Goal: Transaction & Acquisition: Book appointment/travel/reservation

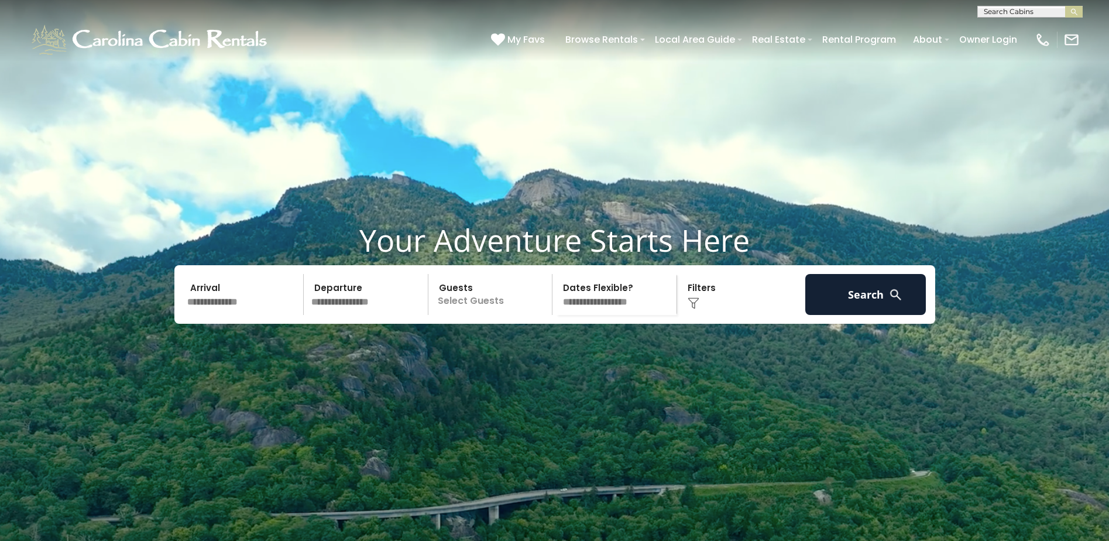
scroll to position [1, 0]
click at [618, 8] on input "text" at bounding box center [1029, 14] width 102 height 12
type input "********"
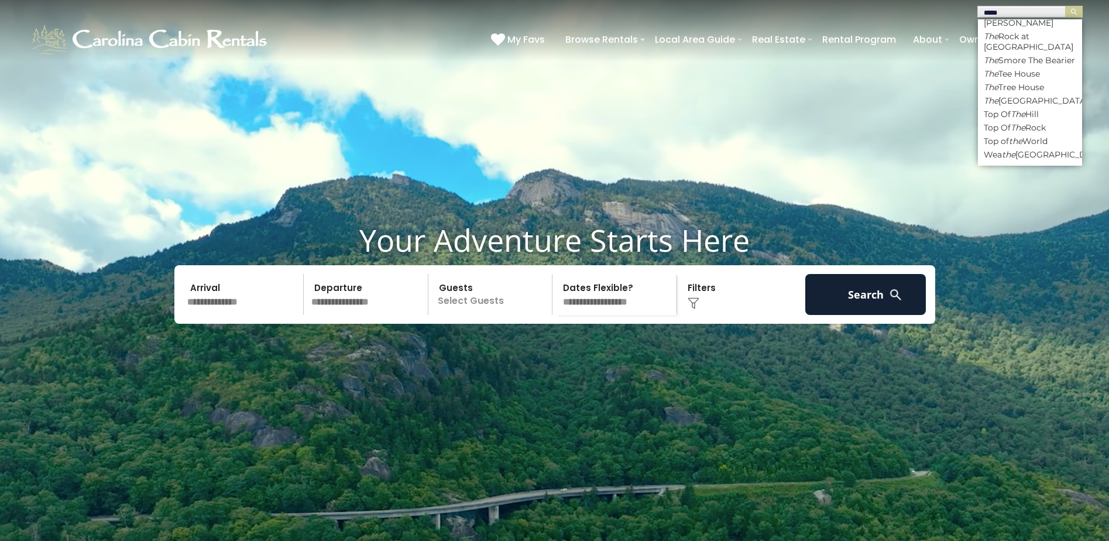
scroll to position [0, 0]
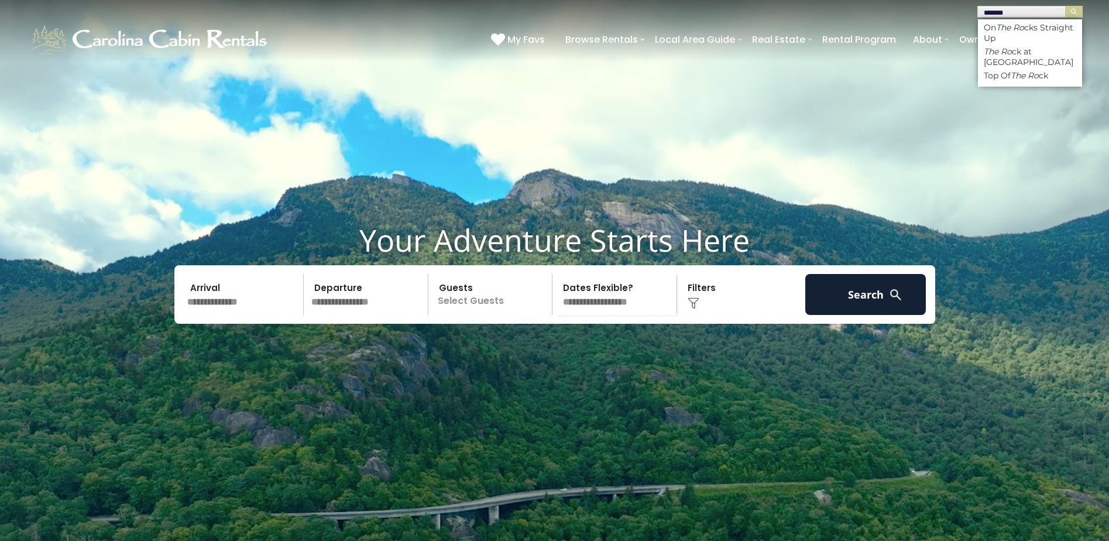
type input "********"
click at [618, 49] on em "The Rock" at bounding box center [1001, 51] width 37 height 11
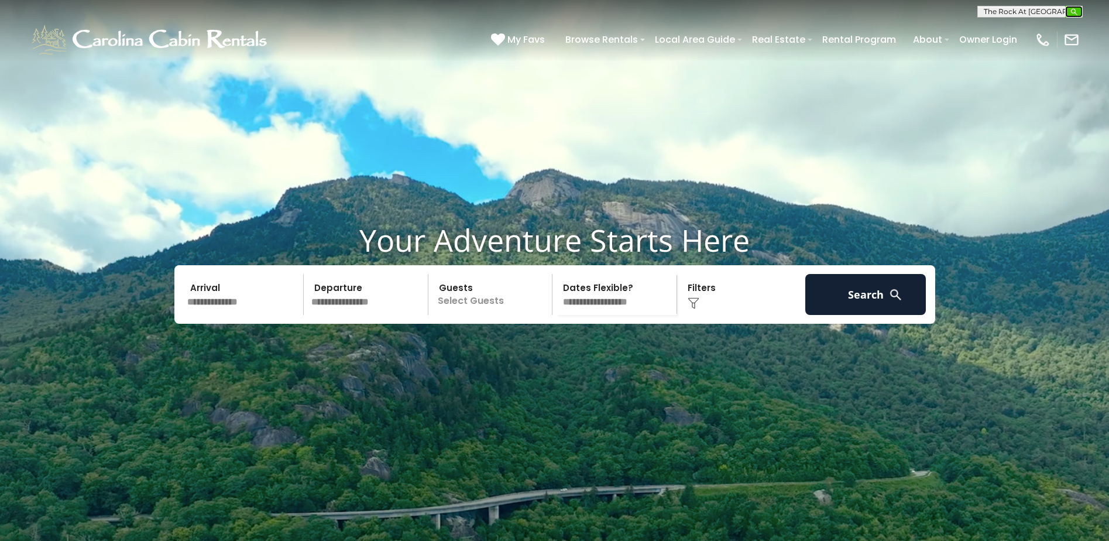
click at [618, 14] on img "submit" at bounding box center [1073, 12] width 9 height 9
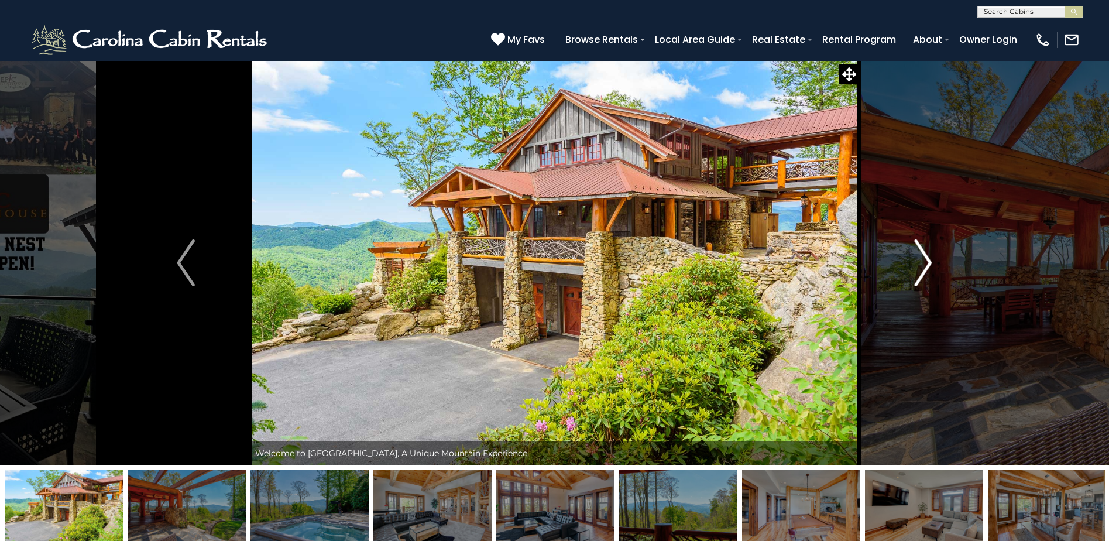
click at [920, 268] on img "Next" at bounding box center [923, 262] width 18 height 47
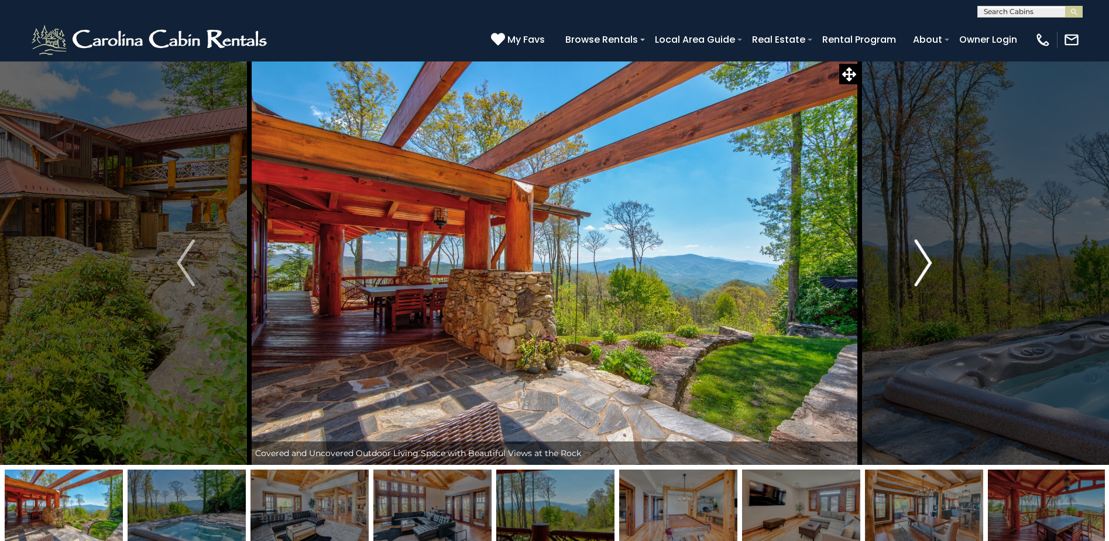
click at [920, 268] on img "Next" at bounding box center [923, 262] width 18 height 47
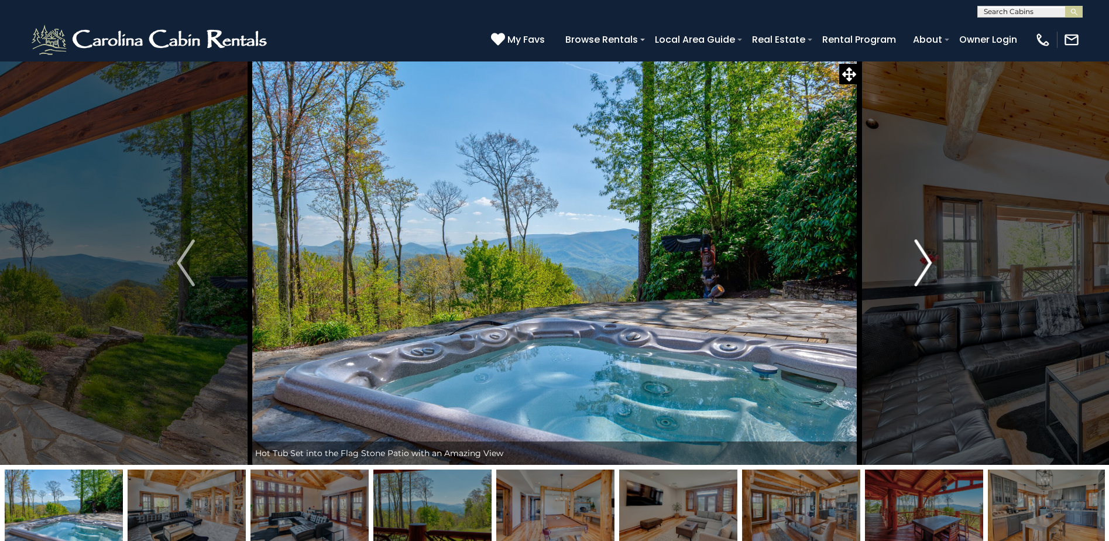
click at [920, 268] on img "Next" at bounding box center [923, 262] width 18 height 47
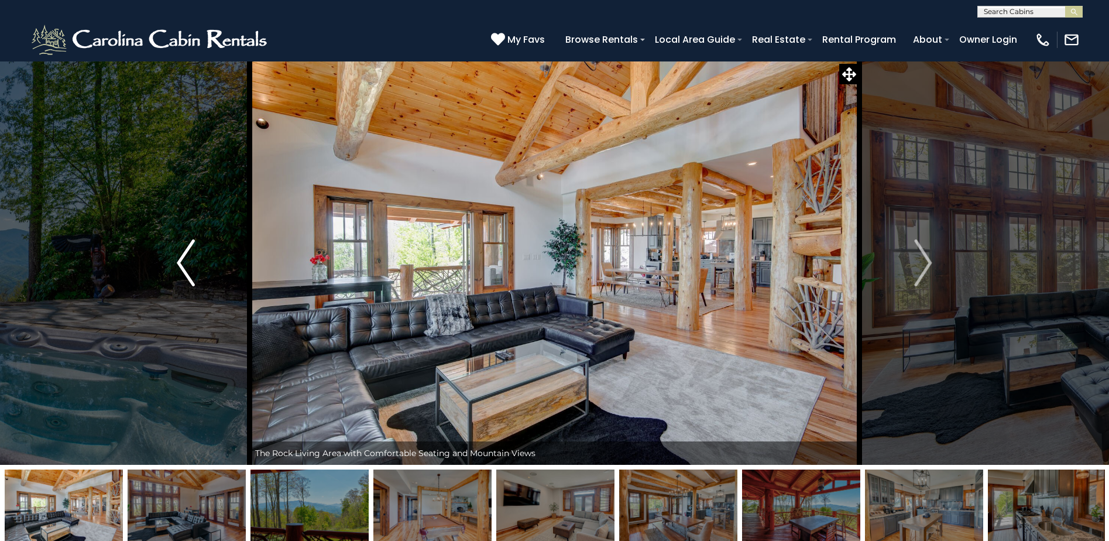
click at [195, 264] on button "Previous" at bounding box center [186, 263] width 128 height 404
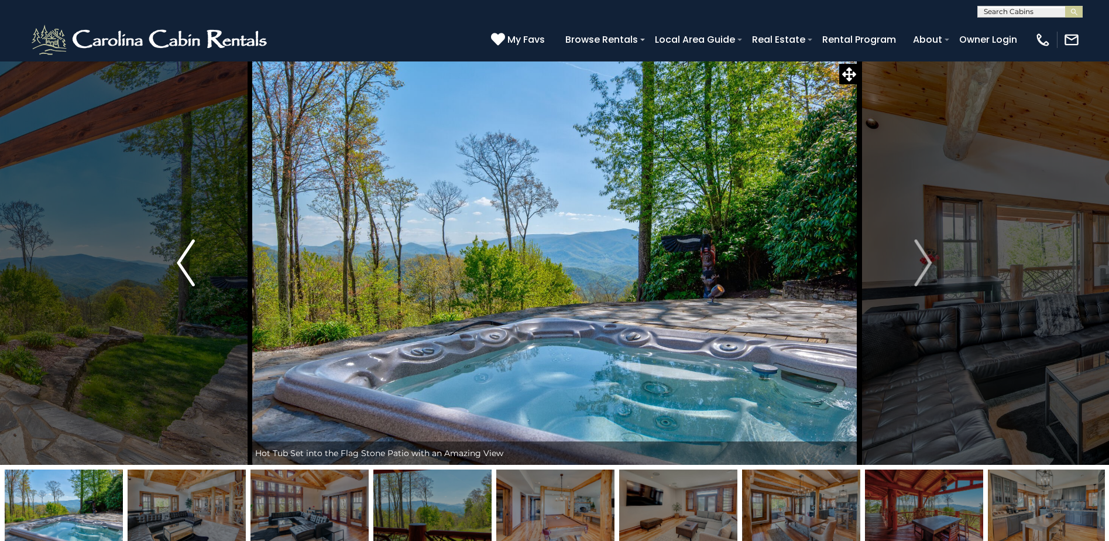
click at [195, 264] on button "Previous" at bounding box center [186, 263] width 128 height 404
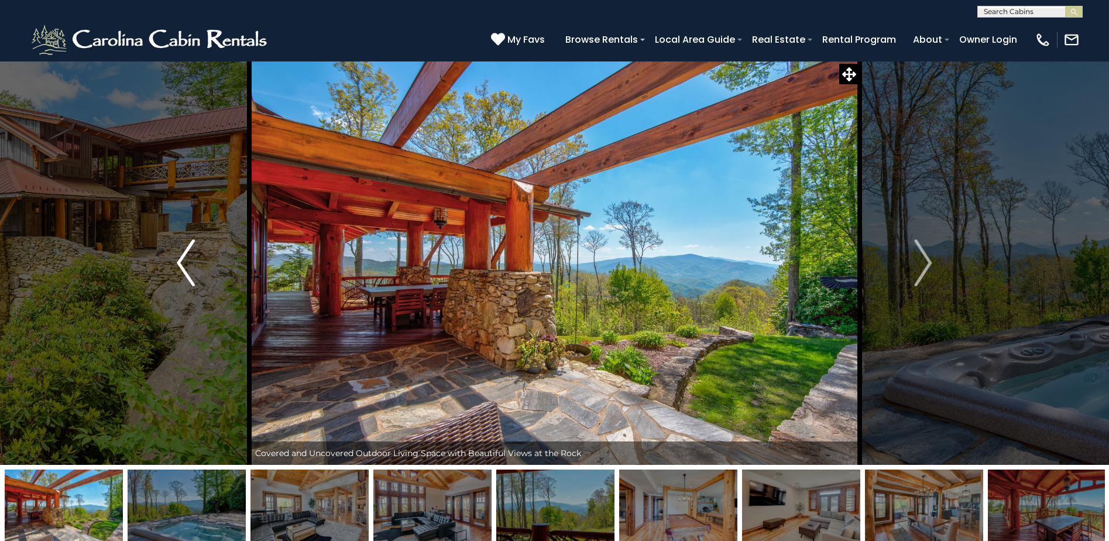
click at [195, 264] on button "Previous" at bounding box center [186, 263] width 128 height 404
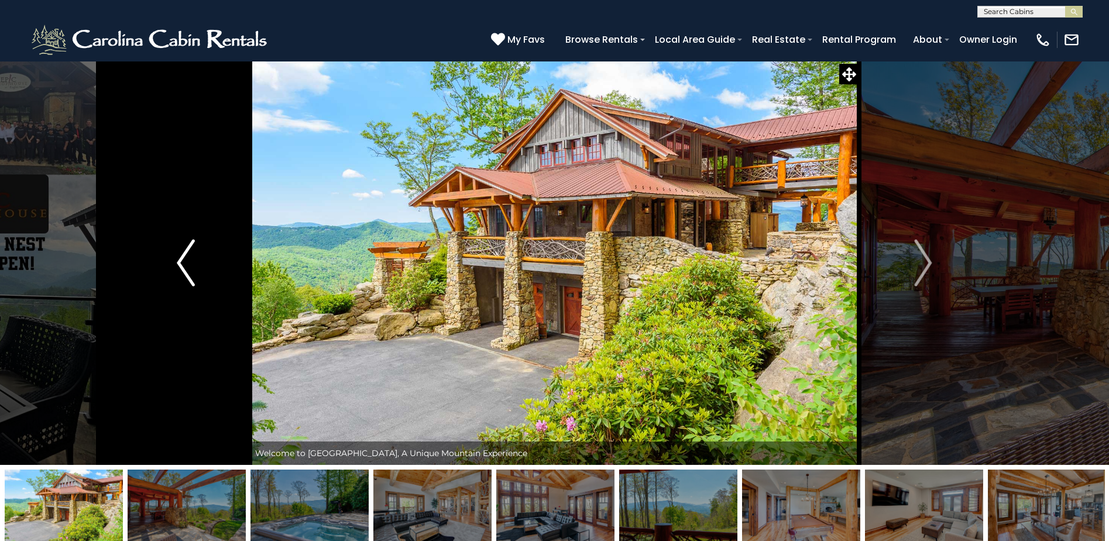
click at [195, 264] on button "Previous" at bounding box center [186, 263] width 128 height 404
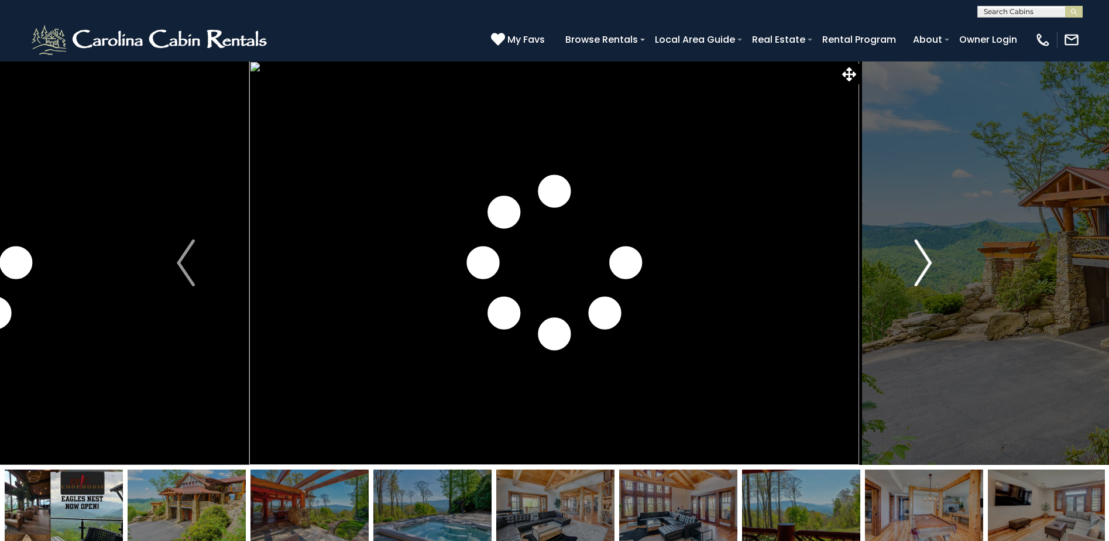
click at [920, 253] on img "Next" at bounding box center [923, 262] width 18 height 47
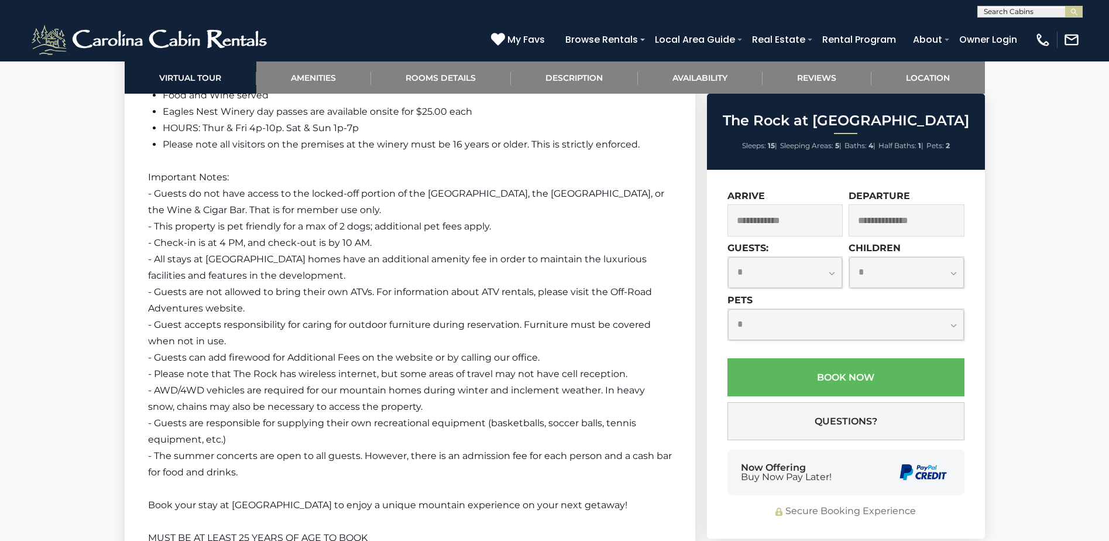
scroll to position [3335, 0]
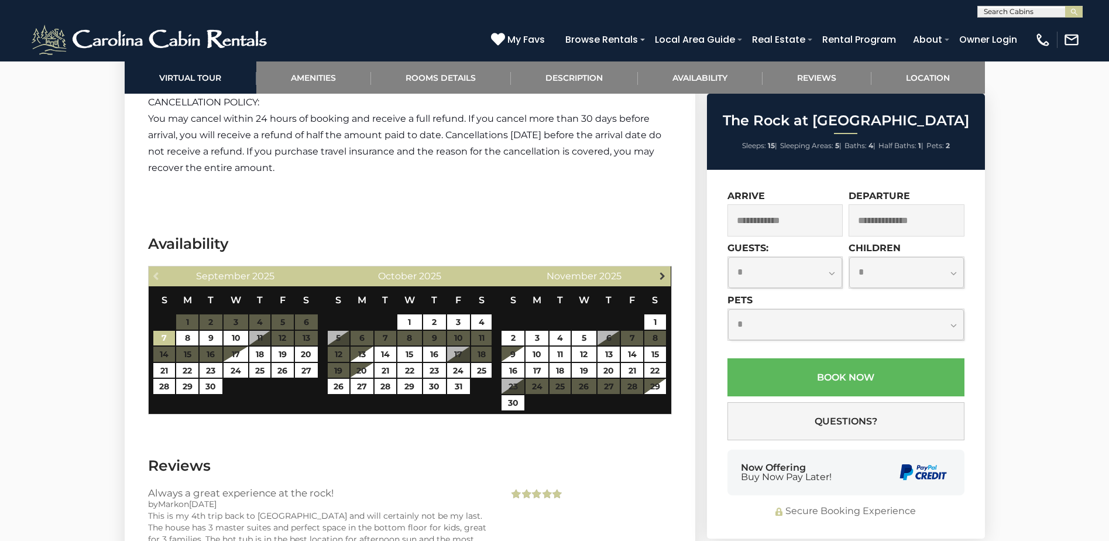
click at [661, 271] on span "Next" at bounding box center [662, 275] width 9 height 9
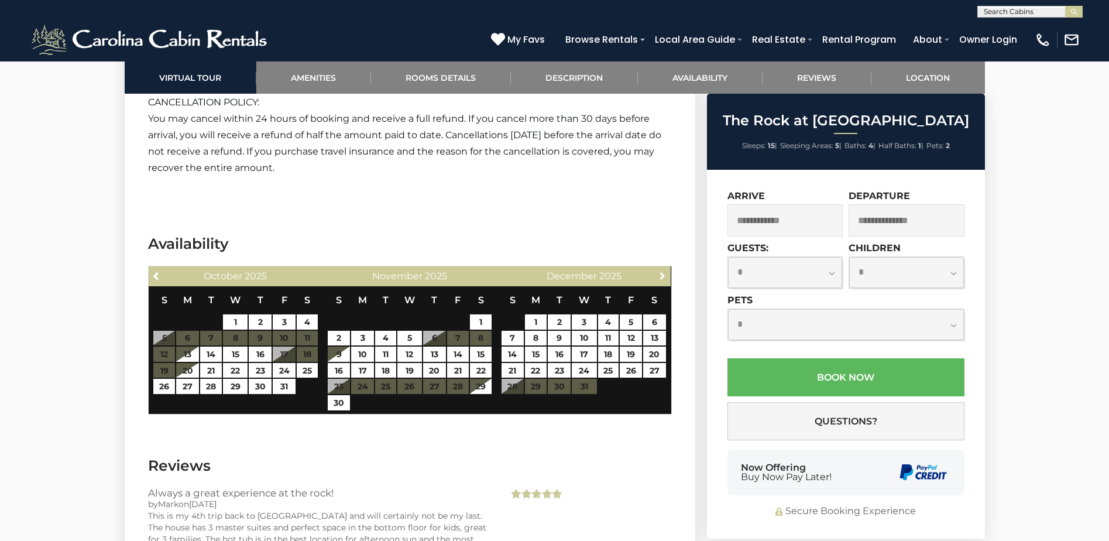
click at [661, 271] on span "Next" at bounding box center [662, 275] width 9 height 9
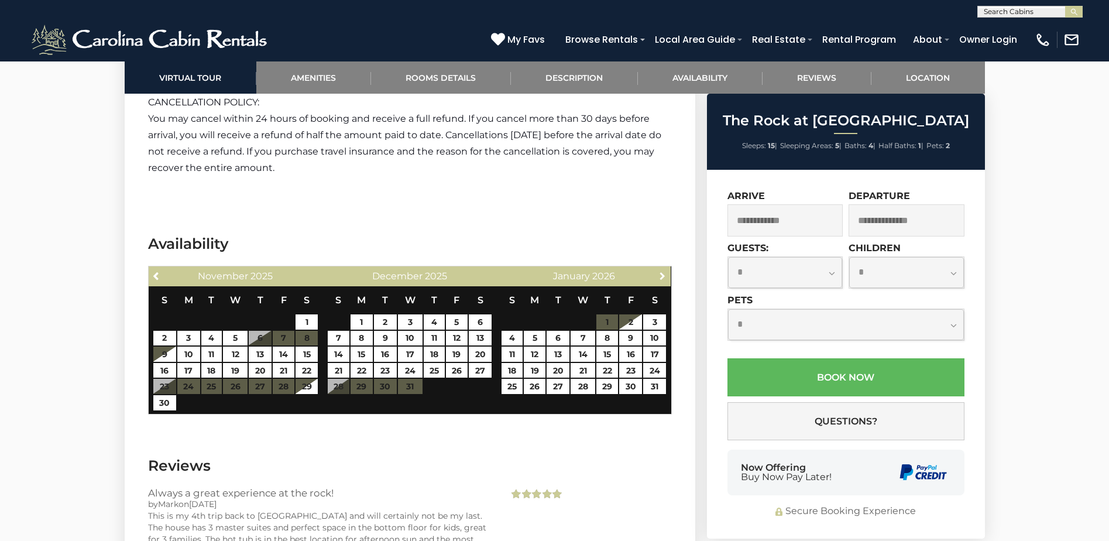
click at [661, 271] on span "Next" at bounding box center [662, 275] width 9 height 9
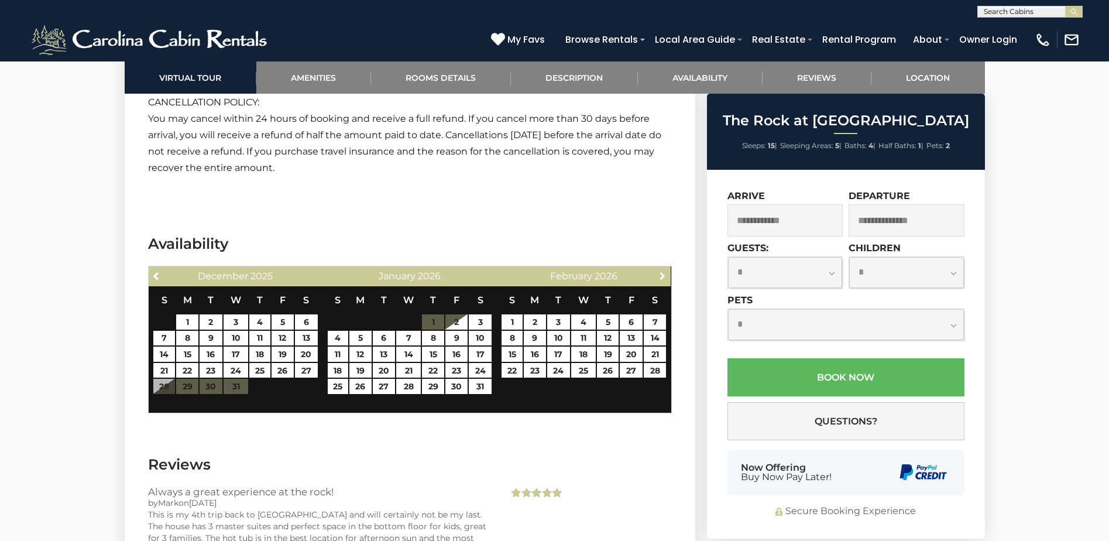
click at [661, 271] on span "Next" at bounding box center [662, 275] width 9 height 9
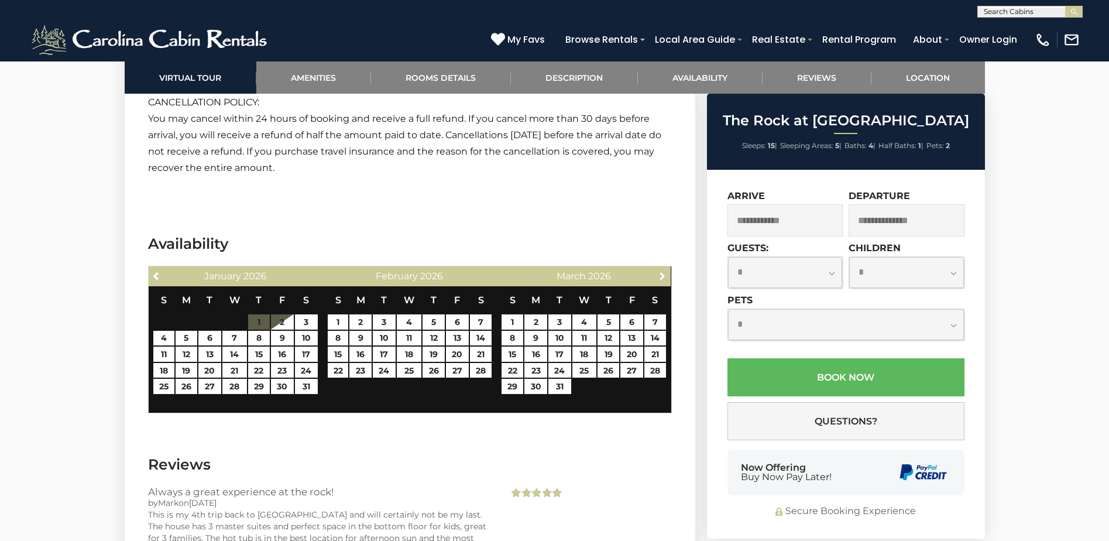
click at [661, 271] on span "Next" at bounding box center [662, 275] width 9 height 9
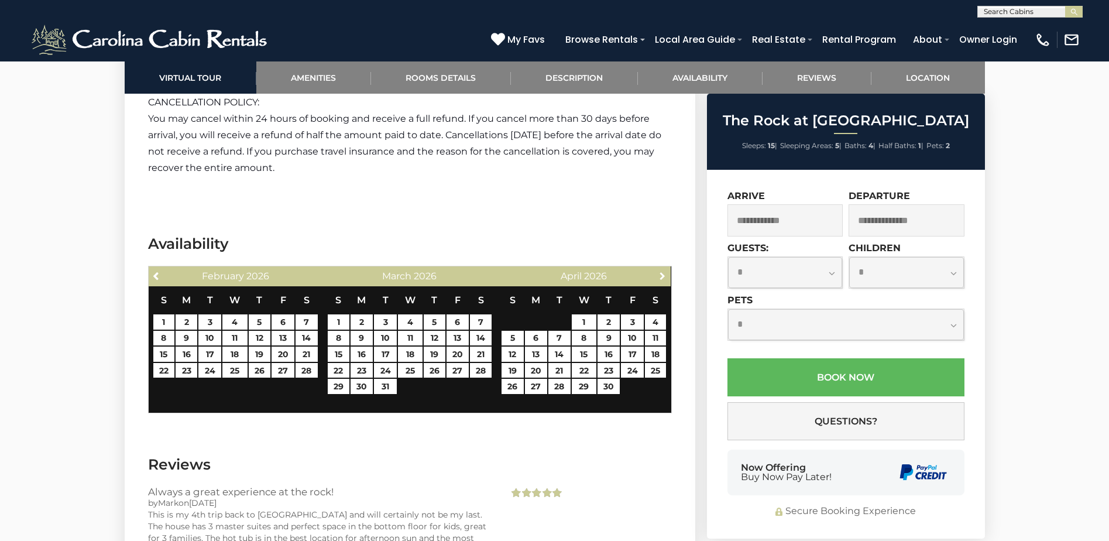
click at [661, 271] on span "Next" at bounding box center [662, 275] width 9 height 9
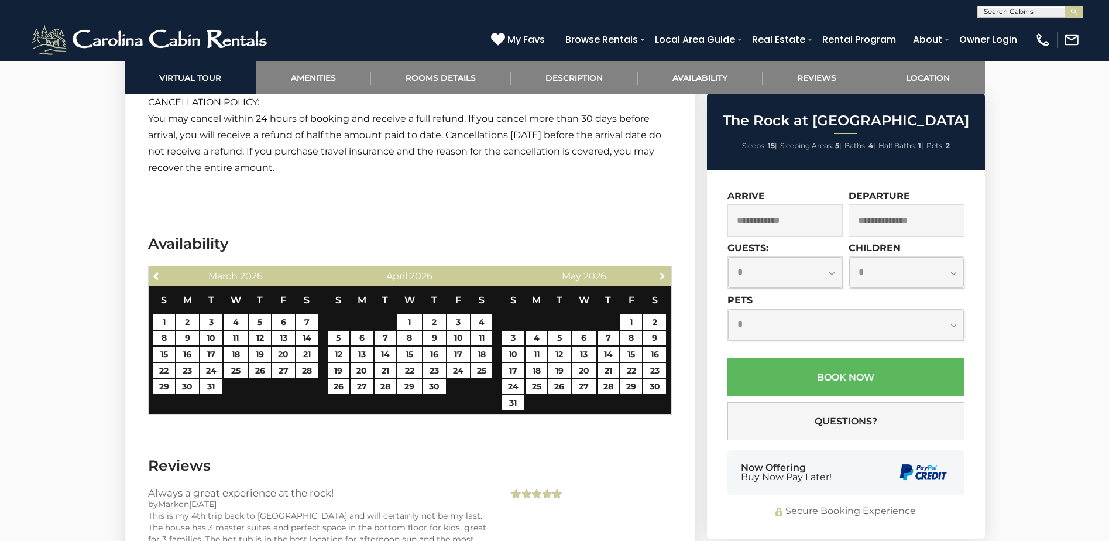
click at [661, 271] on span "Next" at bounding box center [662, 275] width 9 height 9
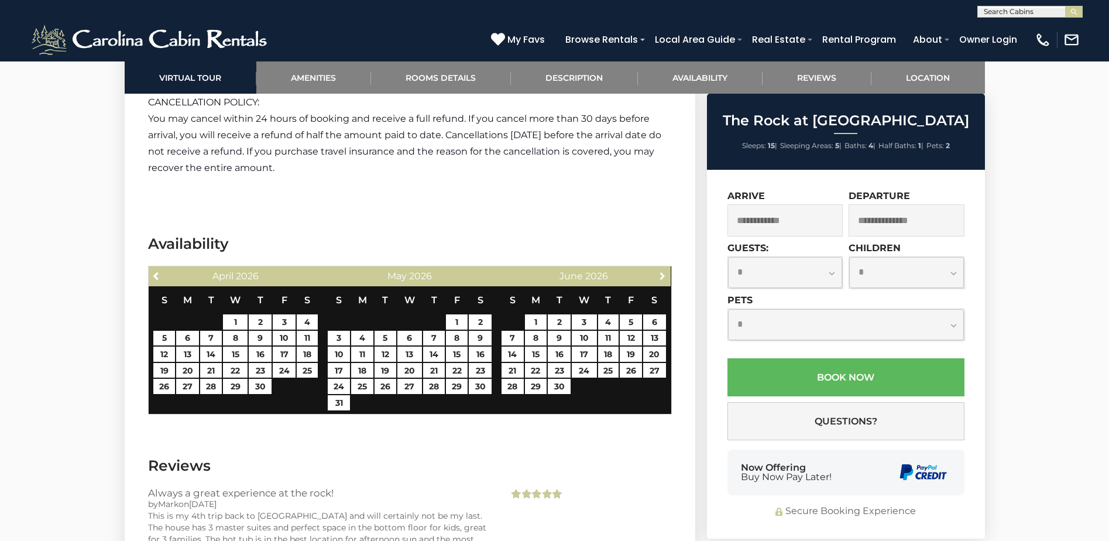
click at [661, 271] on span "Next" at bounding box center [662, 275] width 9 height 9
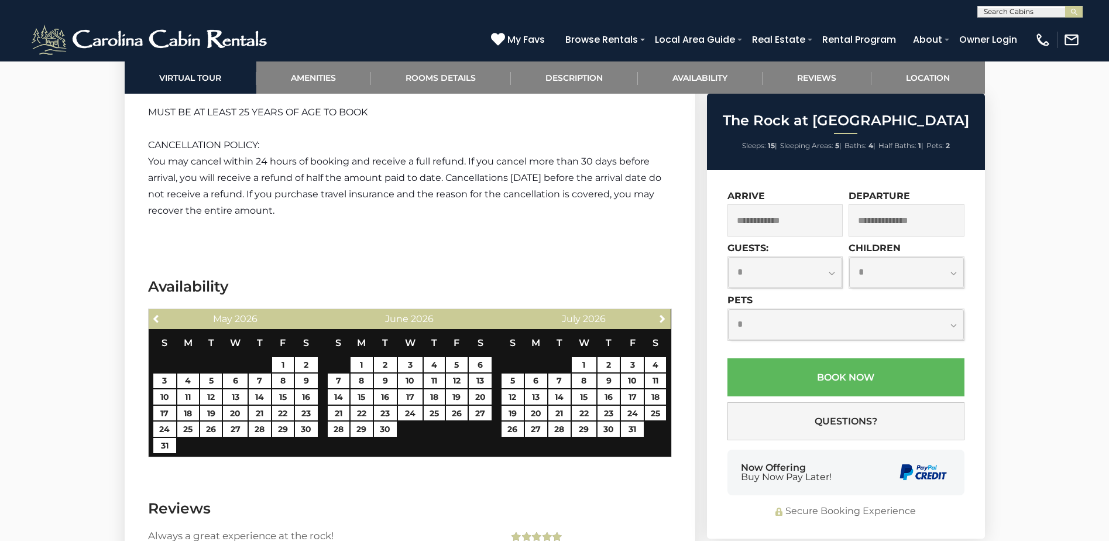
scroll to position [3393, 0]
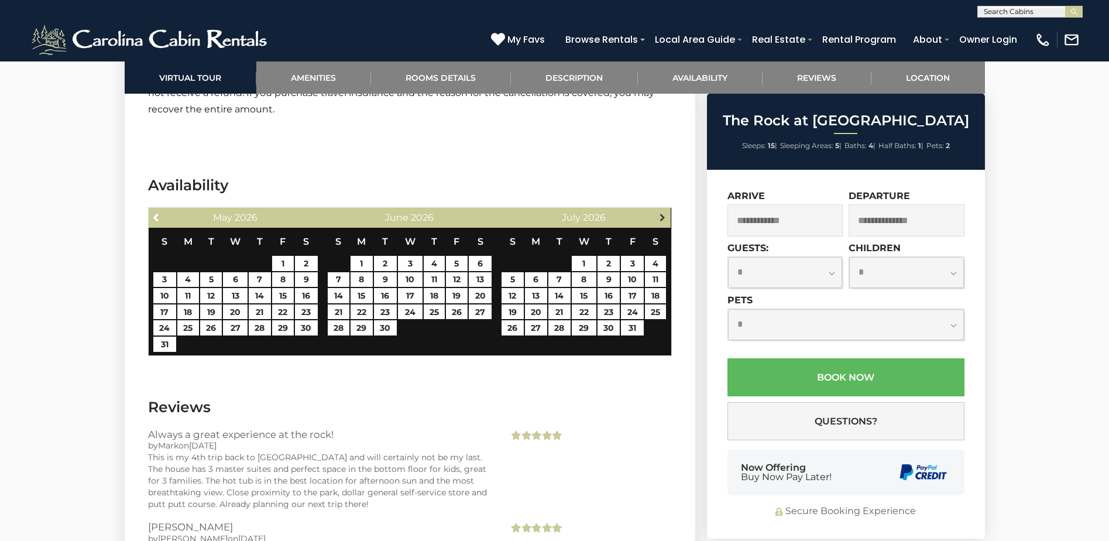
click at [662, 212] on span "Next" at bounding box center [662, 216] width 9 height 9
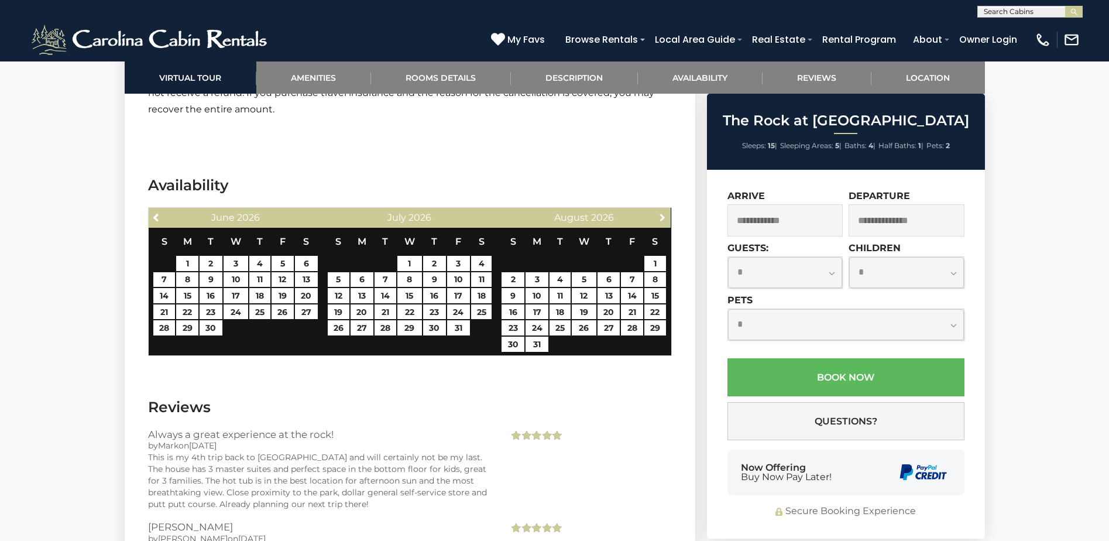
click at [662, 212] on span "Next" at bounding box center [662, 216] width 9 height 9
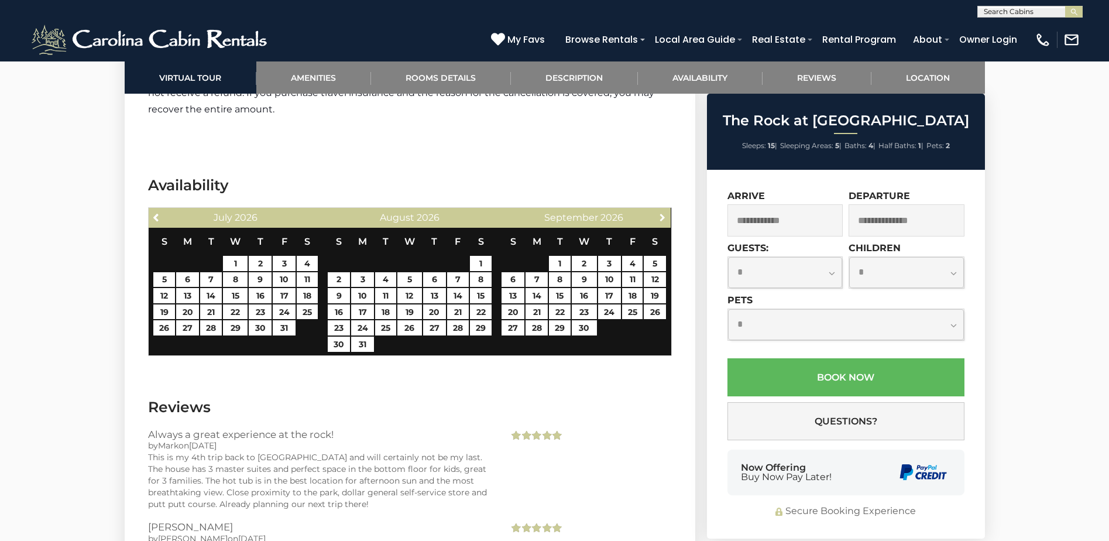
click at [662, 212] on span "Next" at bounding box center [662, 216] width 9 height 9
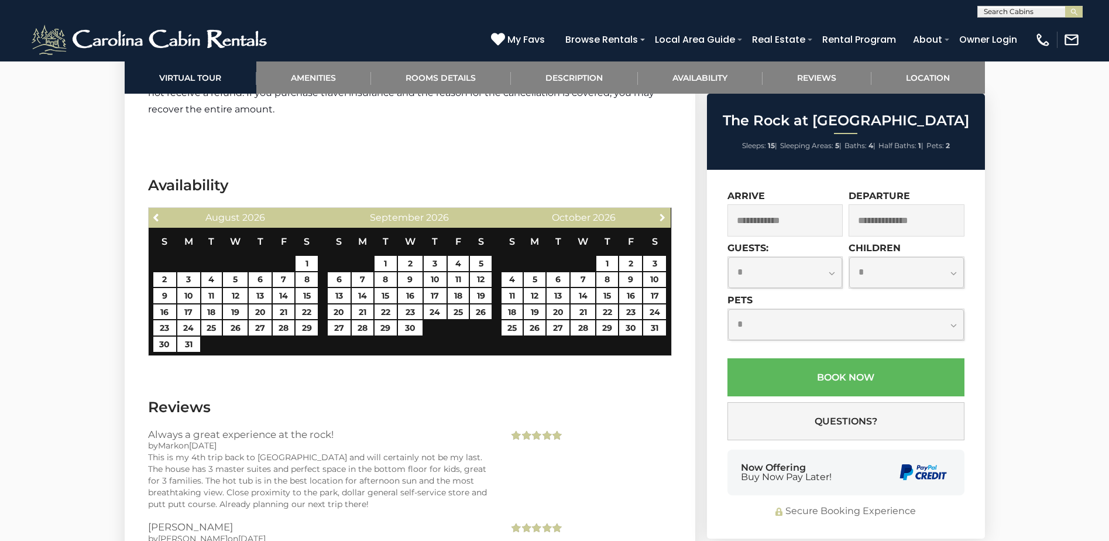
click at [662, 212] on span "Next" at bounding box center [662, 216] width 9 height 9
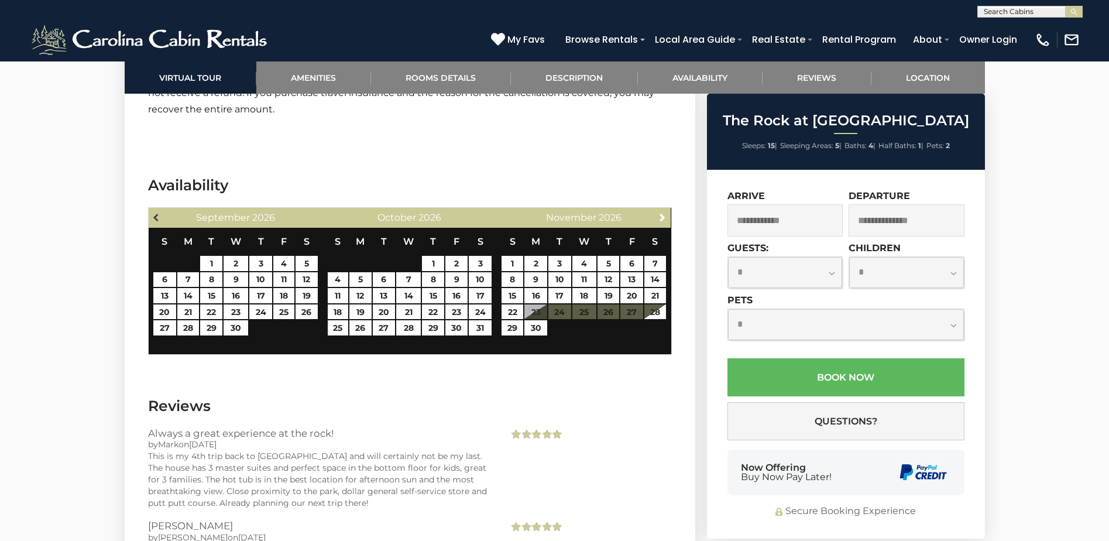
click at [159, 212] on span "Previous" at bounding box center [156, 216] width 9 height 9
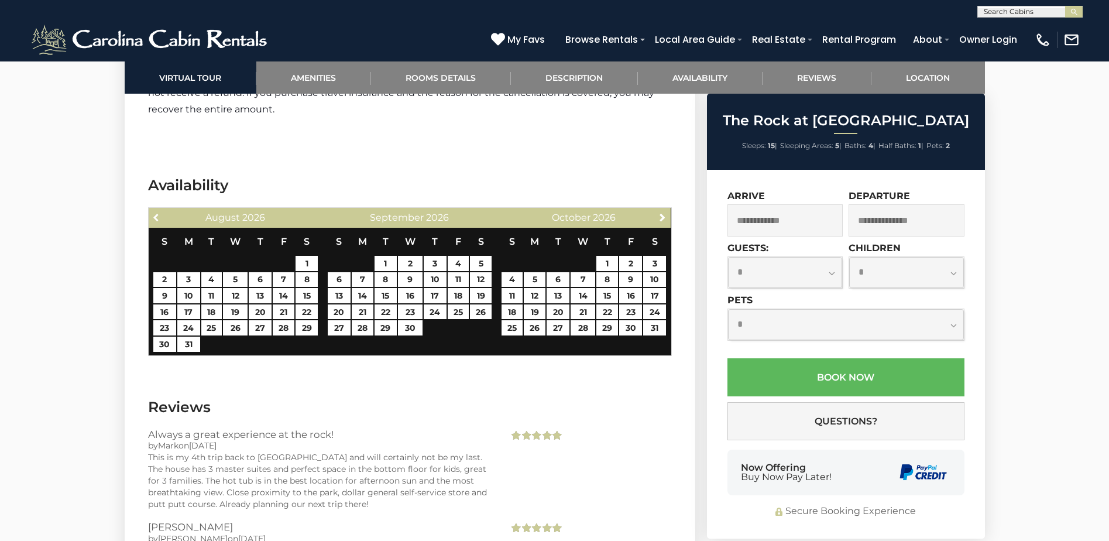
click at [159, 212] on span "Previous" at bounding box center [156, 216] width 9 height 9
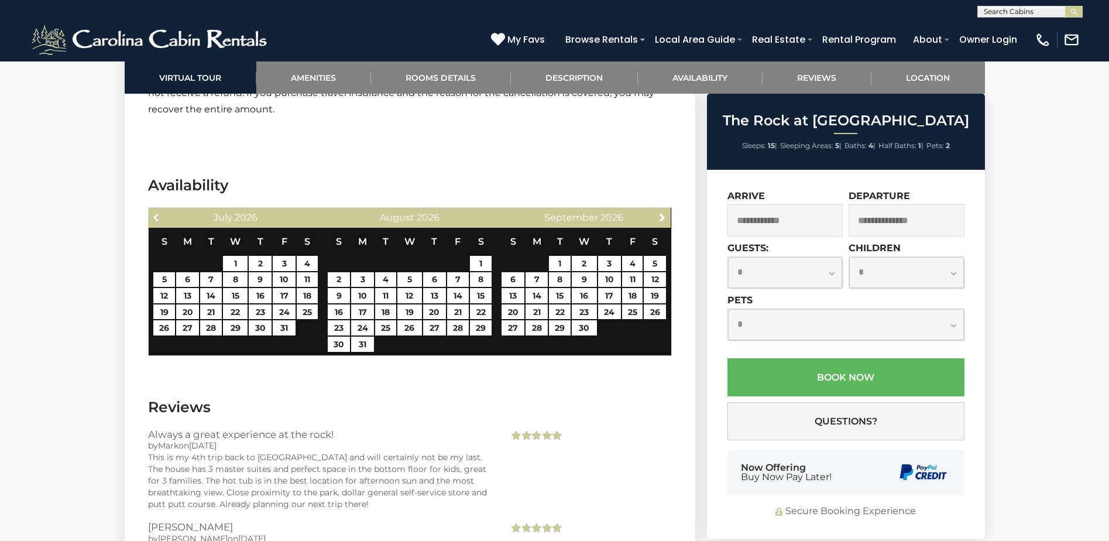
click at [159, 212] on span "Previous" at bounding box center [156, 216] width 9 height 9
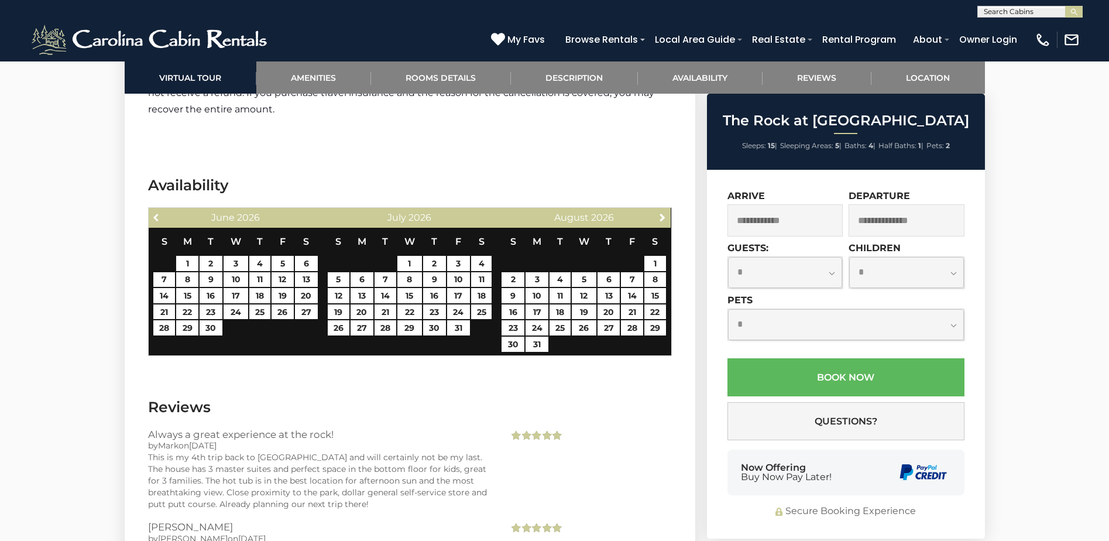
click at [159, 212] on span "Previous" at bounding box center [156, 216] width 9 height 9
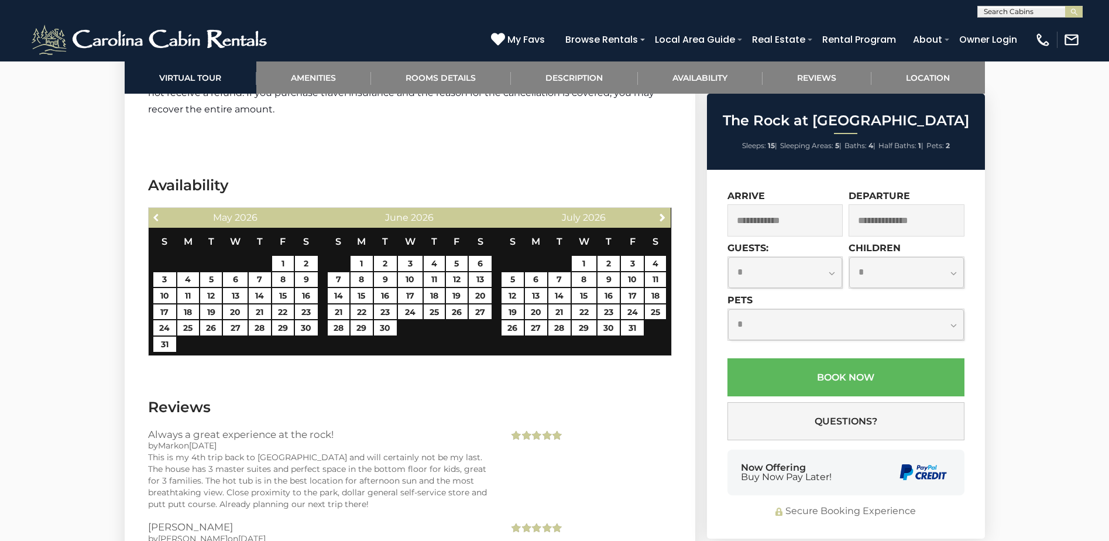
click at [159, 212] on span "Previous" at bounding box center [156, 216] width 9 height 9
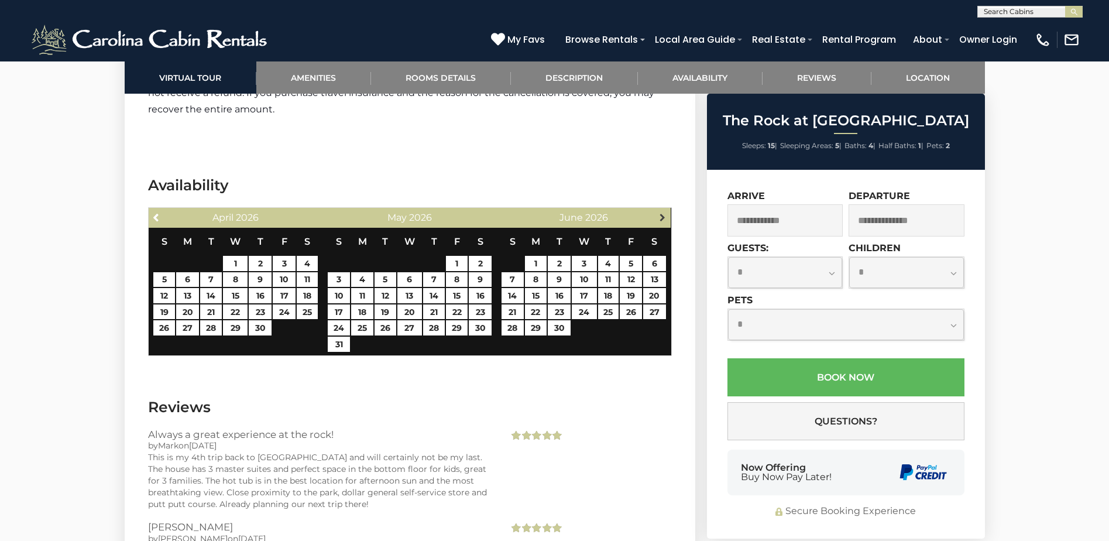
click at [661, 212] on span "Next" at bounding box center [662, 216] width 9 height 9
